Goal: Check status

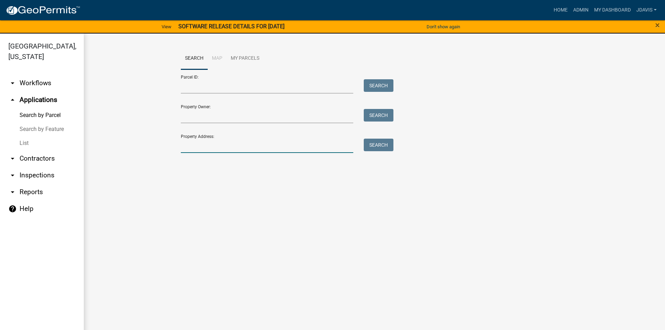
click at [208, 148] on input "Property Address:" at bounding box center [267, 146] width 173 height 14
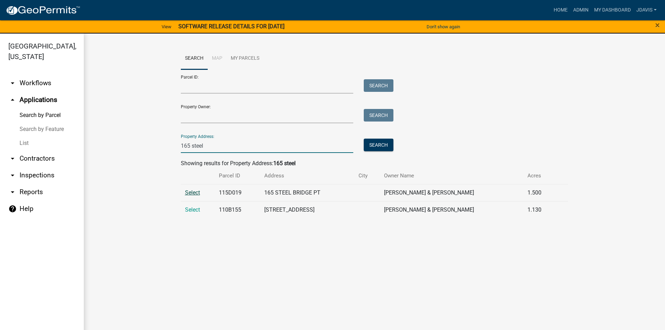
type input "165 steel"
click at [190, 195] on span "Select" at bounding box center [192, 192] width 15 height 7
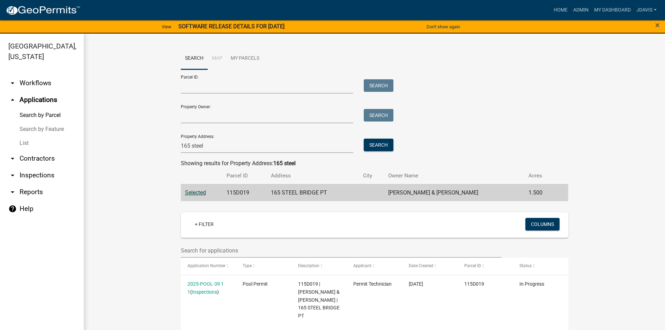
scroll to position [138, 0]
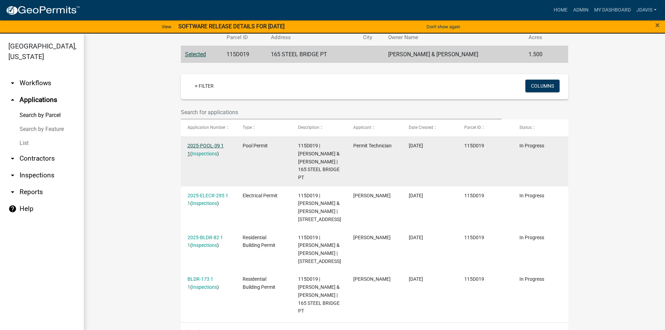
click at [205, 145] on link "2025-POOL-39 1 1" at bounding box center [206, 150] width 36 height 14
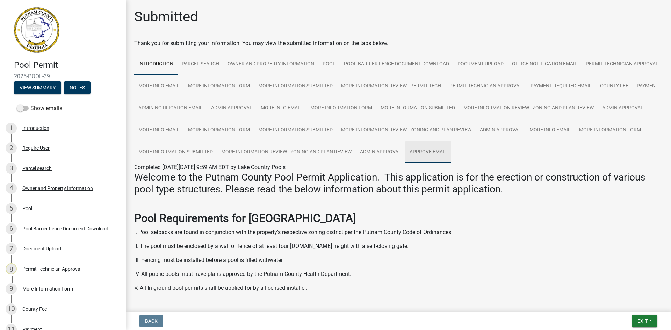
click at [405, 163] on link "Approve Email" at bounding box center [428, 152] width 46 height 22
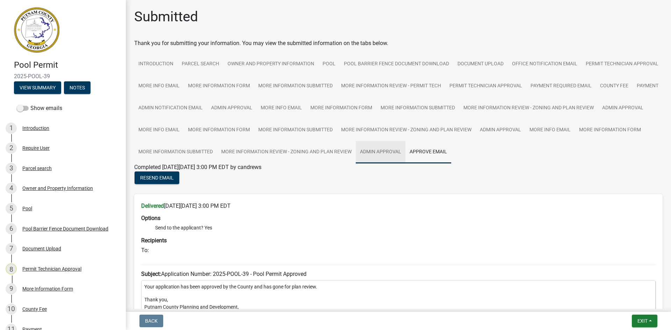
click at [356, 163] on link "Admin Approval" at bounding box center [381, 152] width 50 height 22
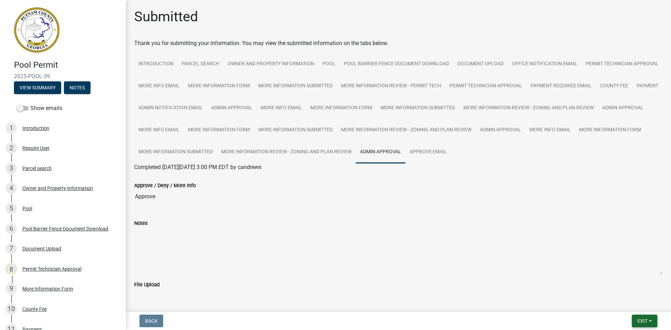
click at [638, 321] on span "Exit" at bounding box center [642, 321] width 10 height 6
click at [640, 304] on button "Save & Exit" at bounding box center [629, 302] width 56 height 17
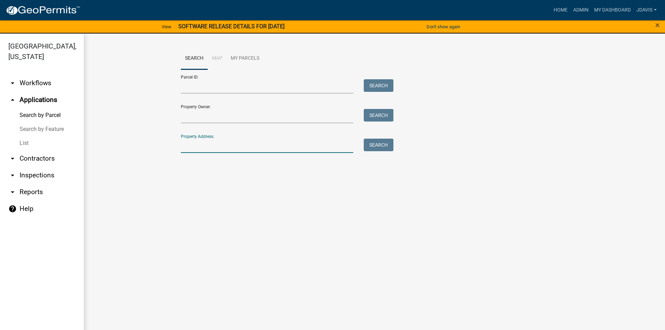
click at [346, 145] on input "Property Address:" at bounding box center [267, 146] width 173 height 14
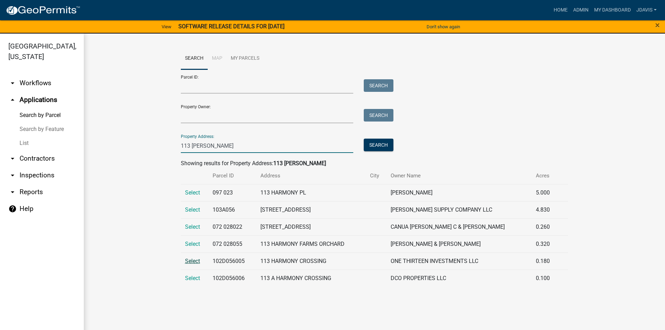
type input "113 [PERSON_NAME]"
click at [195, 259] on span "Select" at bounding box center [192, 261] width 15 height 7
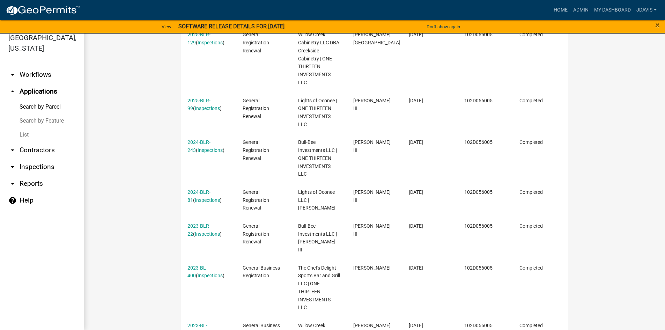
scroll to position [480, 0]
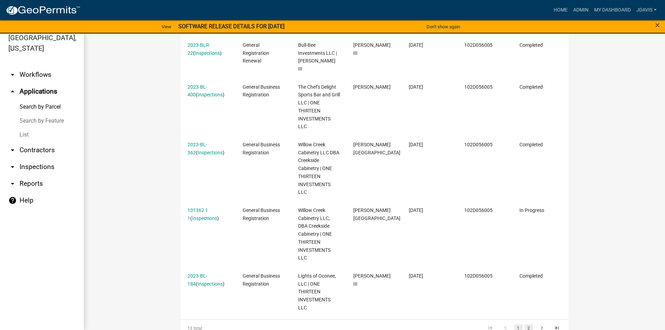
click at [526, 325] on link "2" at bounding box center [529, 329] width 8 height 8
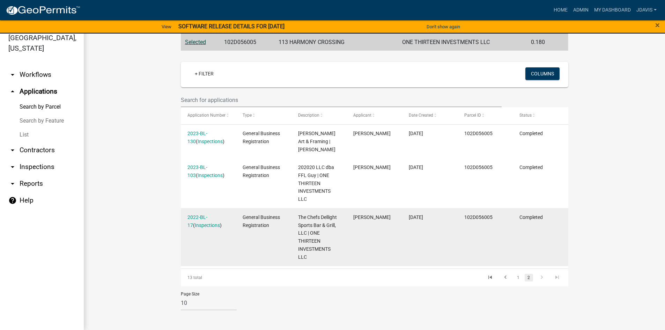
scroll to position [142, 0]
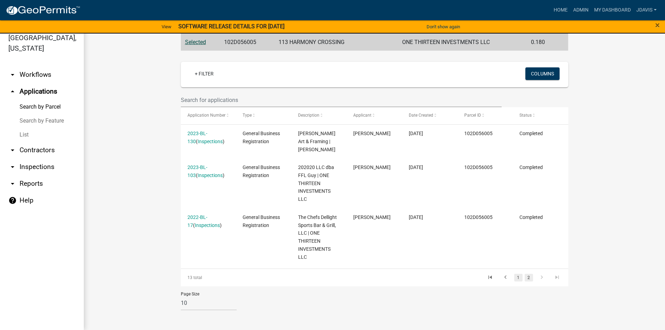
click at [519, 275] on link "1" at bounding box center [519, 278] width 8 height 8
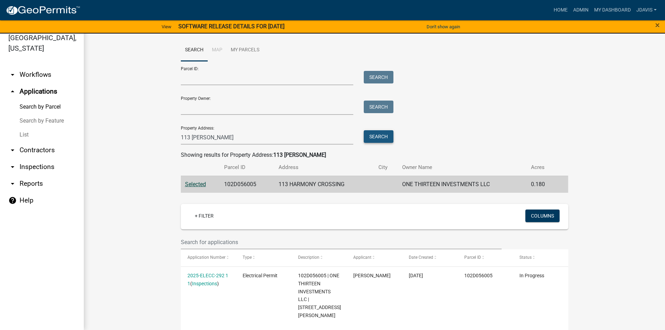
click at [367, 138] on button "Search" at bounding box center [379, 136] width 30 height 13
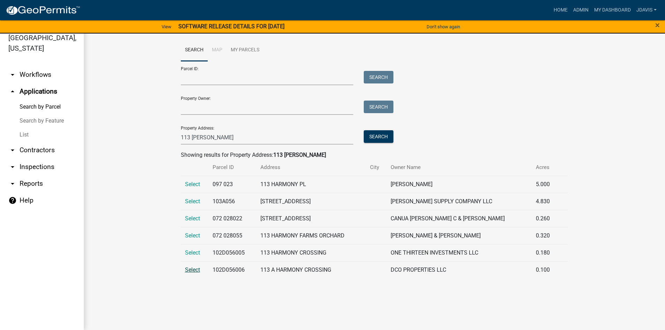
click at [196, 270] on span "Select" at bounding box center [192, 270] width 15 height 7
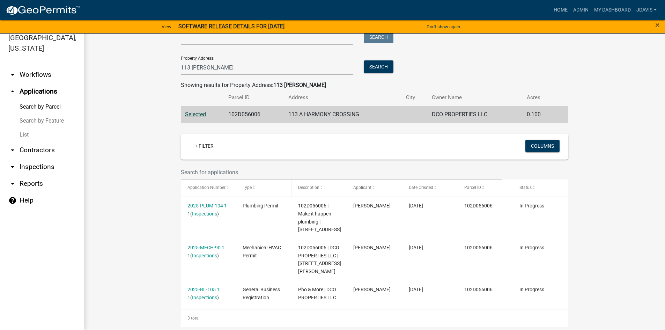
scroll to position [73, 0]
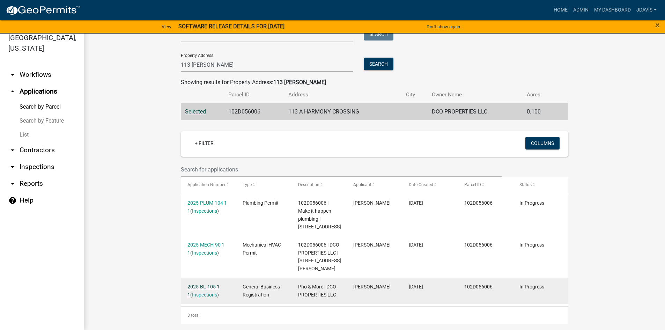
click at [207, 284] on link "2025-BL-105 1 1" at bounding box center [204, 291] width 32 height 14
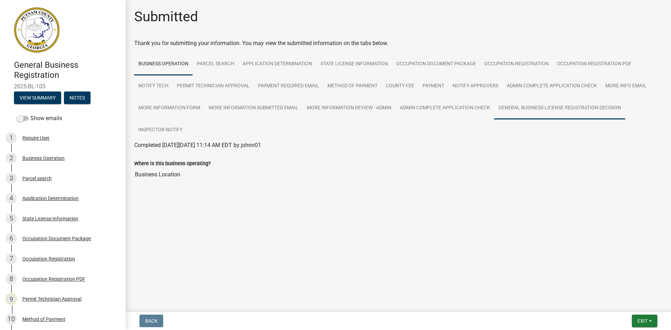
click at [542, 109] on link "General Business License Registration Decision" at bounding box center [559, 108] width 131 height 22
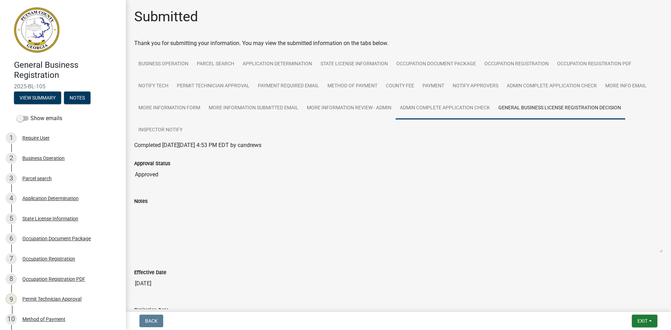
click at [460, 106] on link "Admin Complete Application Check" at bounding box center [444, 108] width 99 height 22
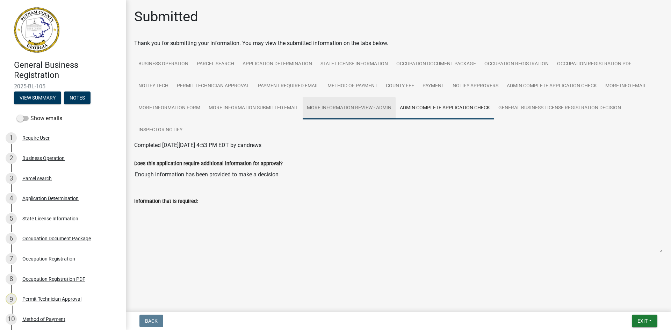
click at [382, 113] on link "More Information Review - Admin" at bounding box center [349, 108] width 93 height 22
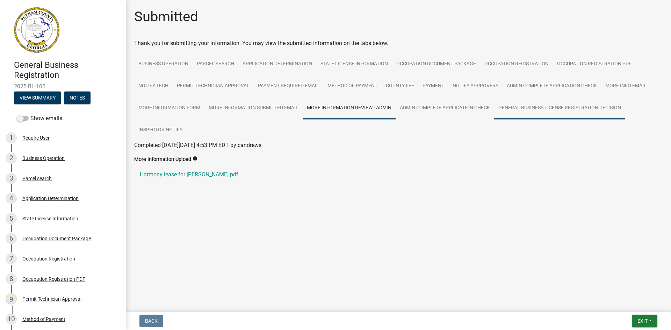
click at [585, 102] on link "General Business License Registration Decision" at bounding box center [559, 108] width 131 height 22
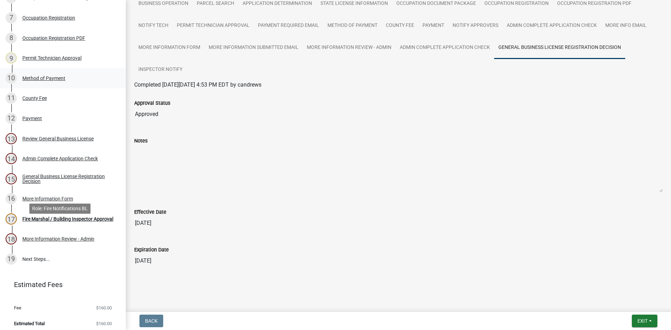
scroll to position [245, 0]
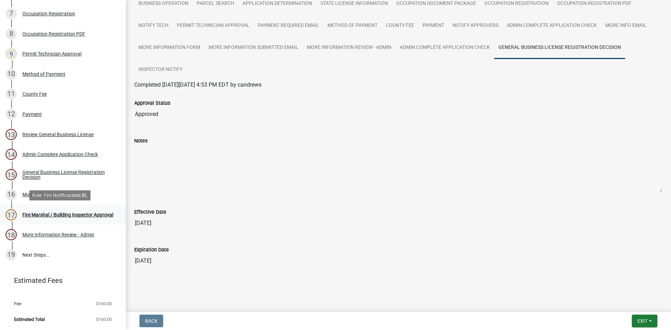
click at [82, 215] on div "Fire Marshal / Building Inspector Approval" at bounding box center [67, 214] width 91 height 5
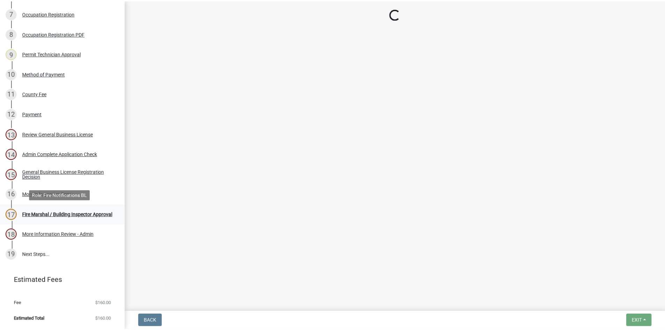
scroll to position [0, 0]
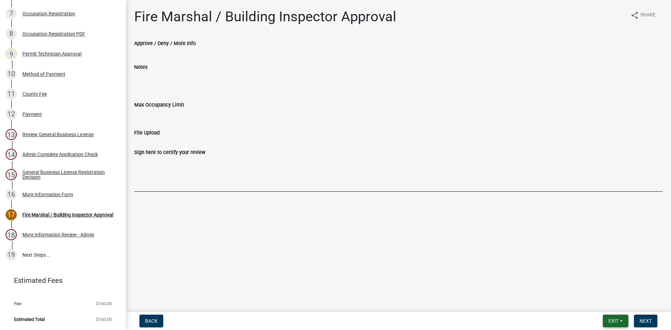
click at [615, 322] on span "Exit" at bounding box center [613, 321] width 10 height 6
click at [618, 307] on button "Save & Exit" at bounding box center [600, 302] width 56 height 17
